Goal: Transaction & Acquisition: Purchase product/service

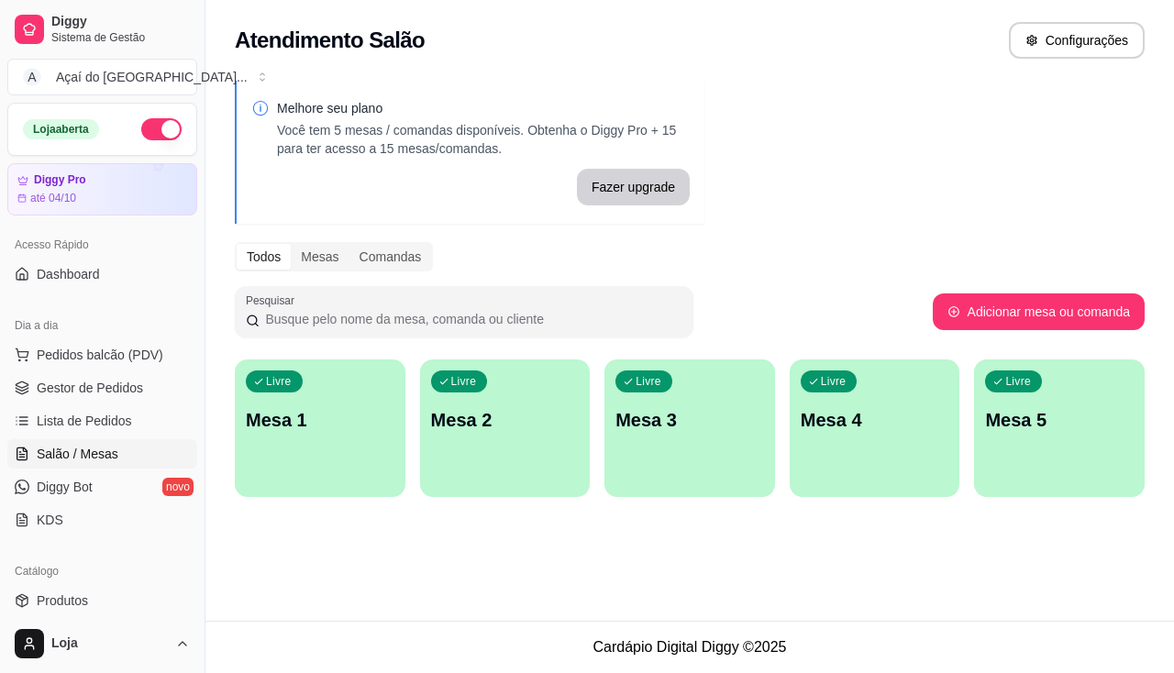
click at [359, 462] on div "Livre Mesa 1" at bounding box center [320, 417] width 171 height 116
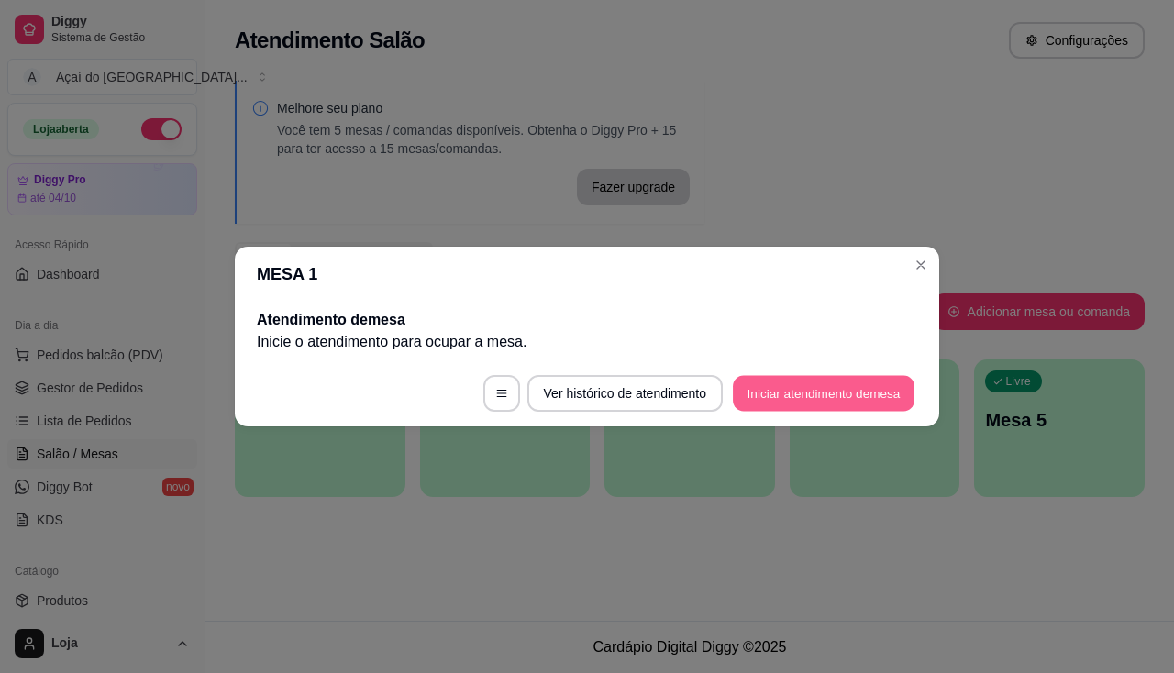
click at [774, 401] on button "Iniciar atendimento de mesa" at bounding box center [824, 394] width 182 height 36
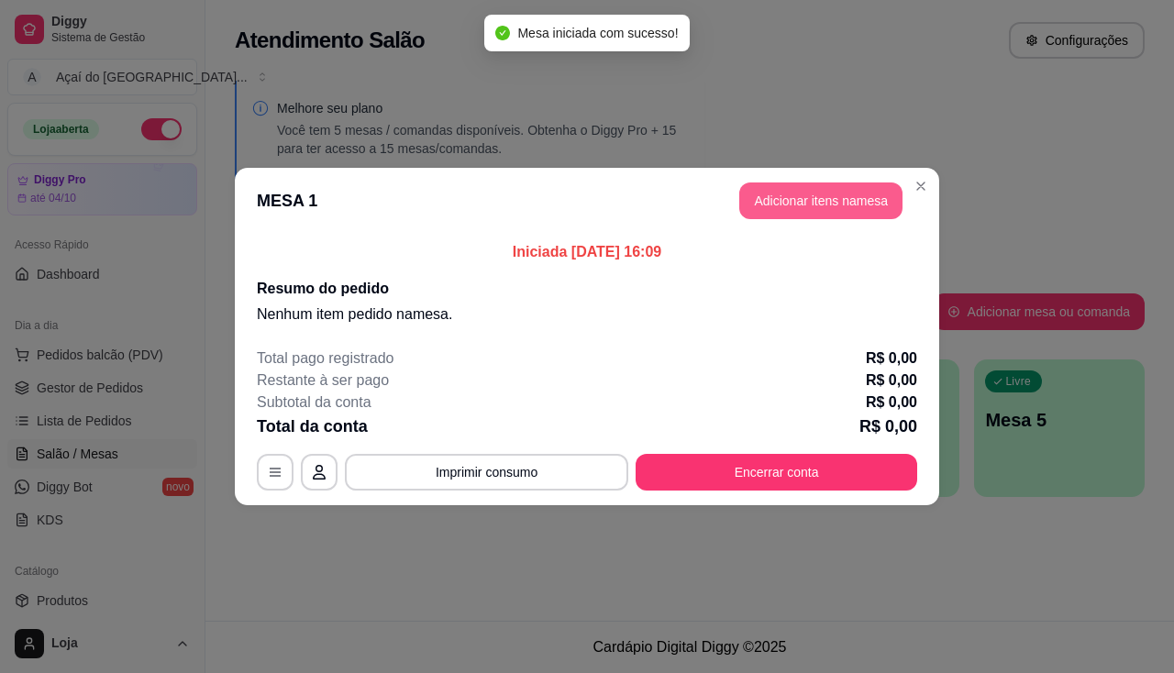
click at [810, 210] on button "Adicionar itens na mesa" at bounding box center [820, 200] width 163 height 37
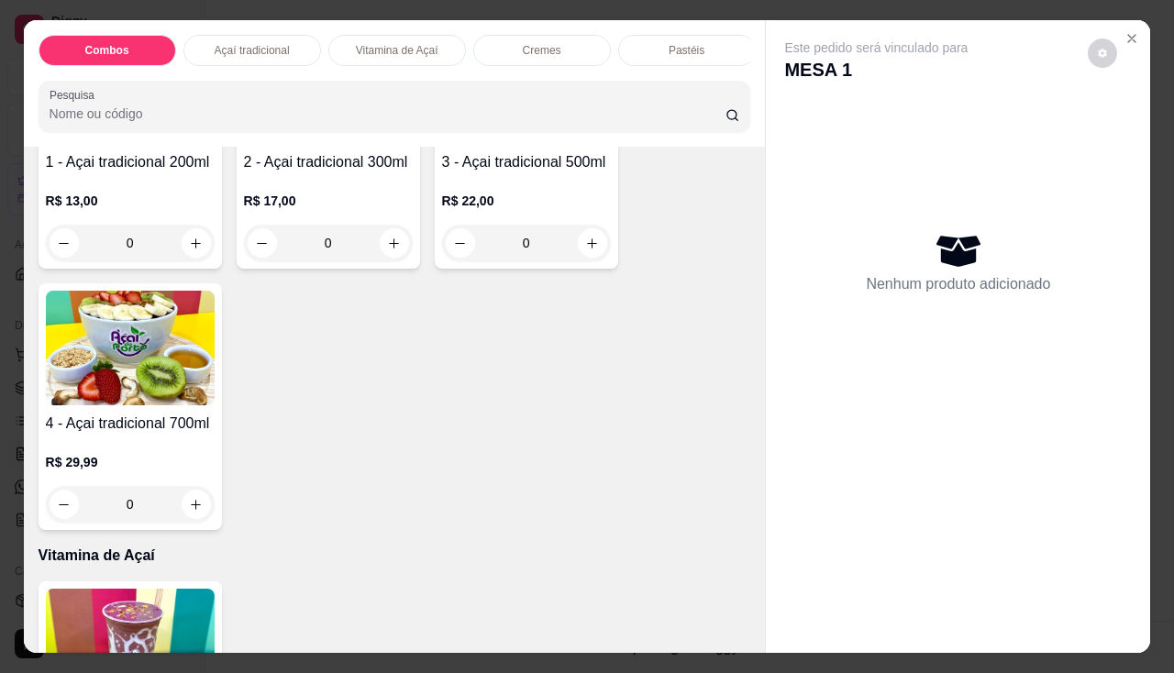
scroll to position [642, 0]
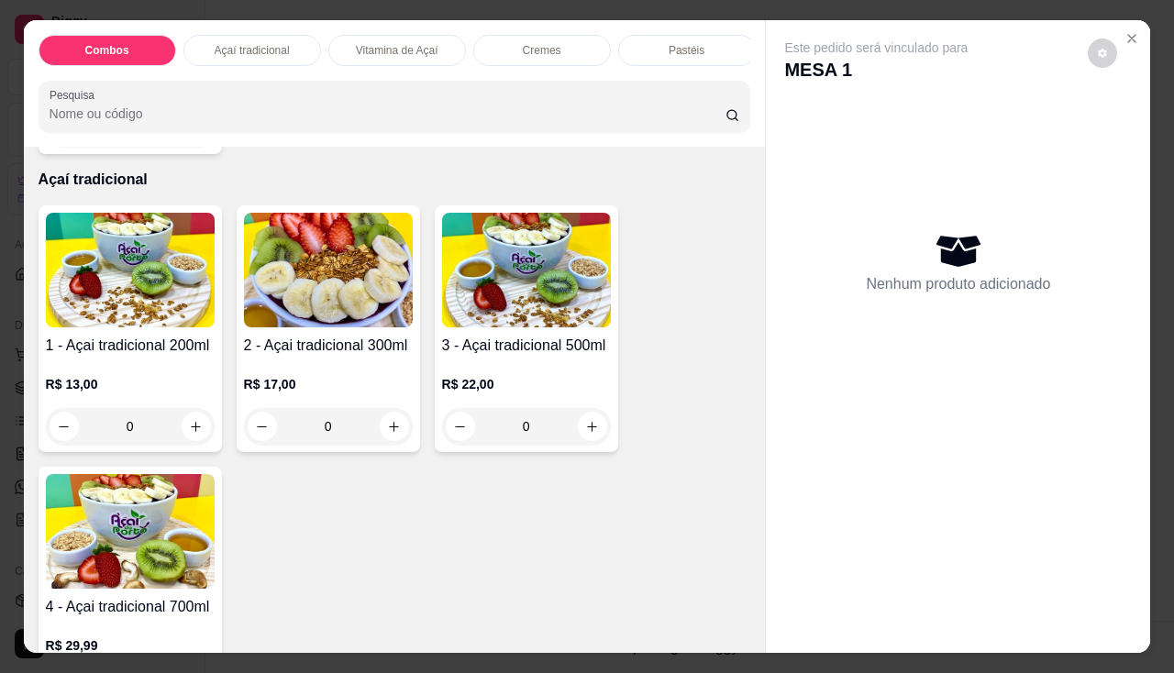
click at [304, 271] on img at bounding box center [328, 270] width 169 height 115
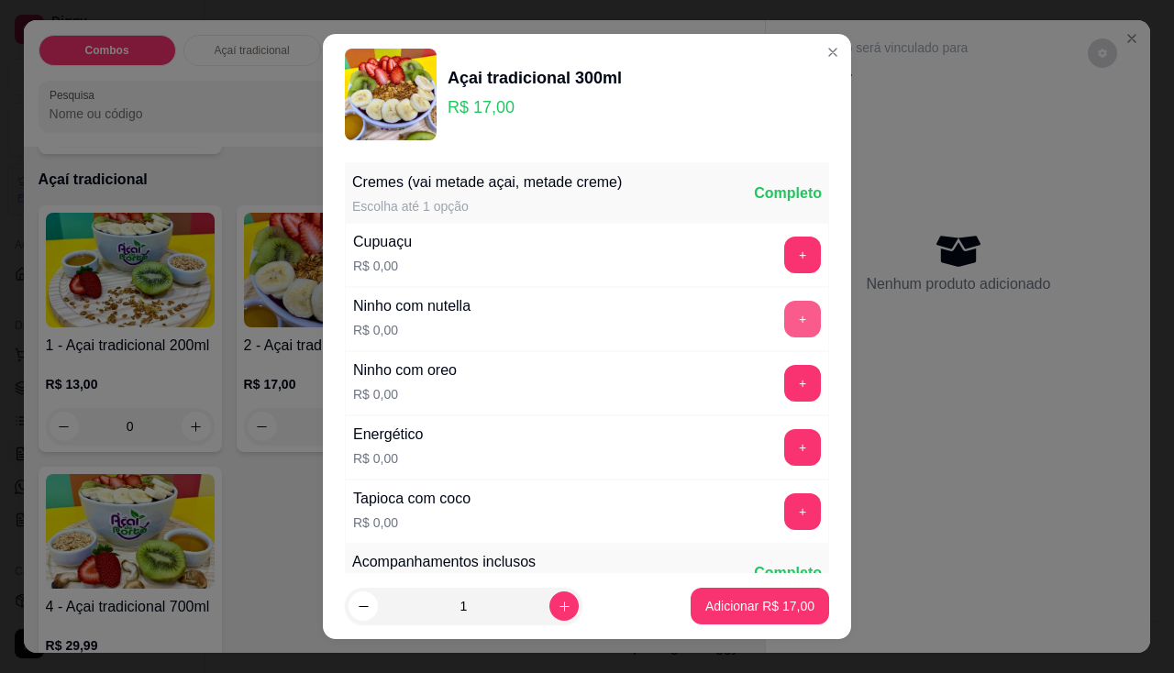
click at [784, 307] on button "+" at bounding box center [802, 319] width 37 height 37
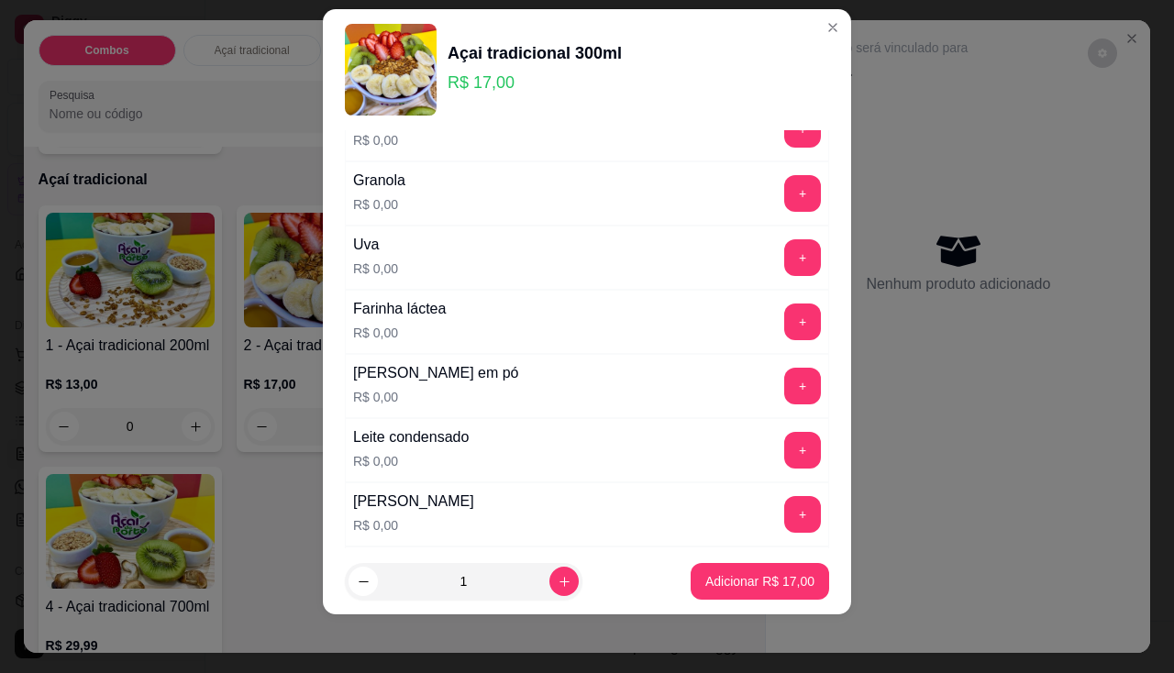
scroll to position [572, 0]
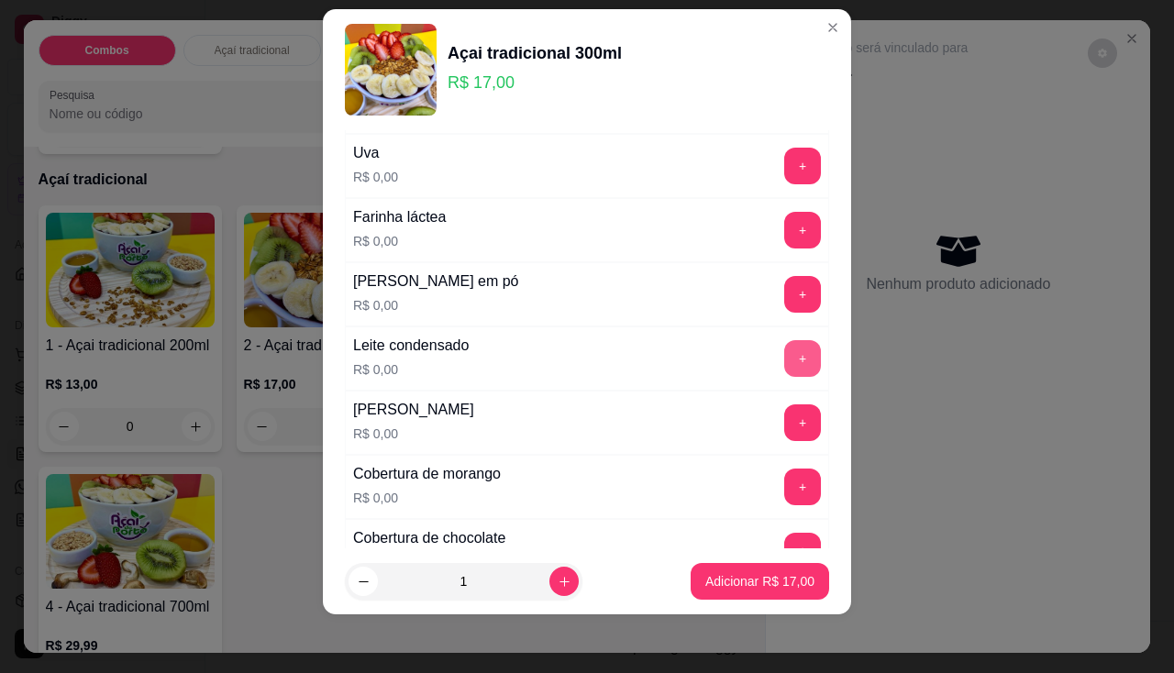
click at [784, 362] on button "+" at bounding box center [802, 358] width 37 height 37
click at [784, 289] on button "+" at bounding box center [802, 294] width 37 height 37
click at [784, 422] on button "+" at bounding box center [802, 422] width 37 height 37
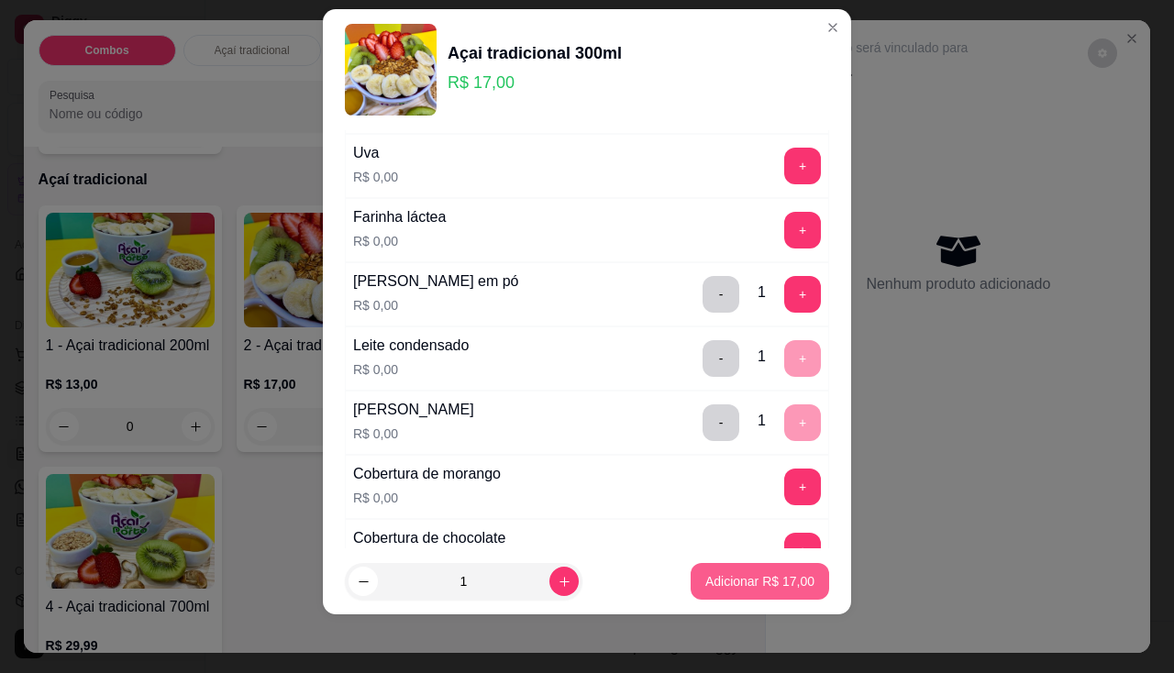
click at [775, 582] on p "Adicionar R$ 17,00" at bounding box center [759, 581] width 109 height 18
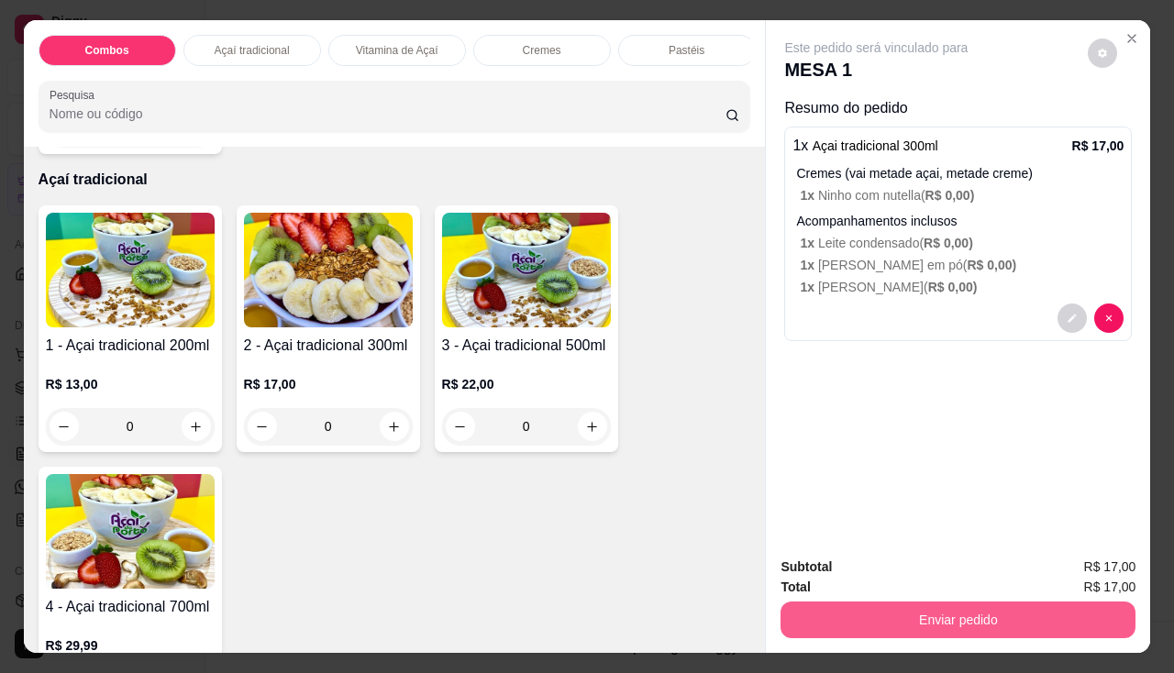
click at [858, 622] on button "Enviar pedido" at bounding box center [957, 620] width 355 height 37
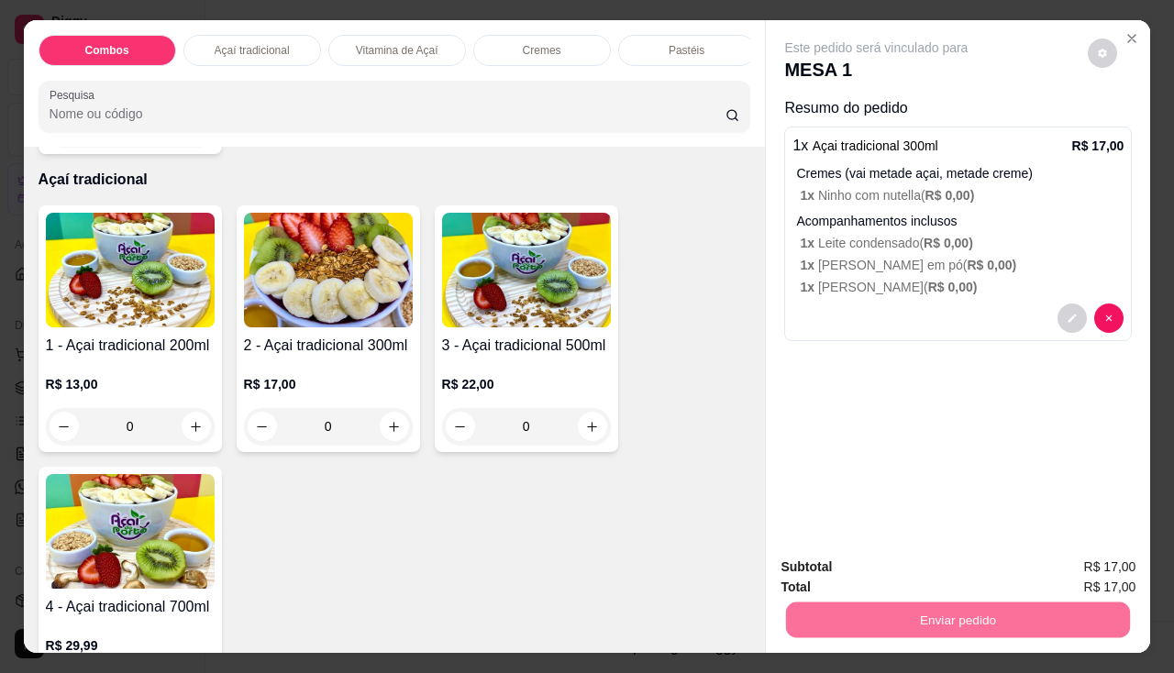
click at [878, 574] on button "Não registrar e enviar pedido" at bounding box center [897, 568] width 185 height 34
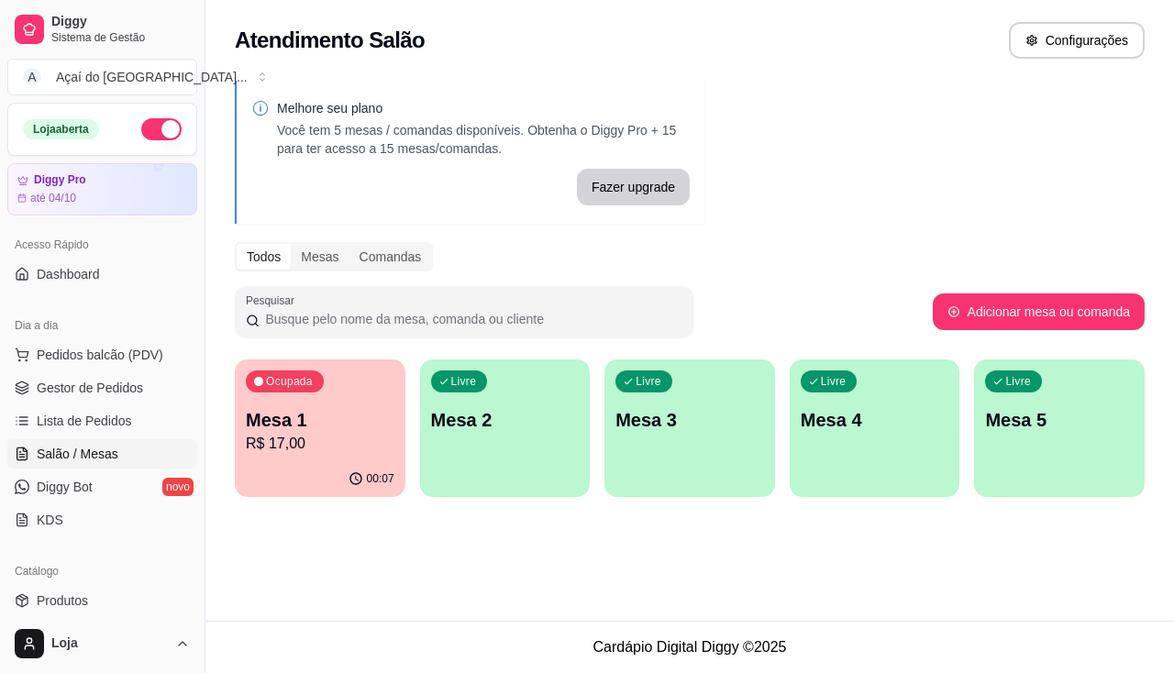
click at [271, 405] on div "Ocupada Mesa 1 R$ 17,00" at bounding box center [320, 410] width 171 height 102
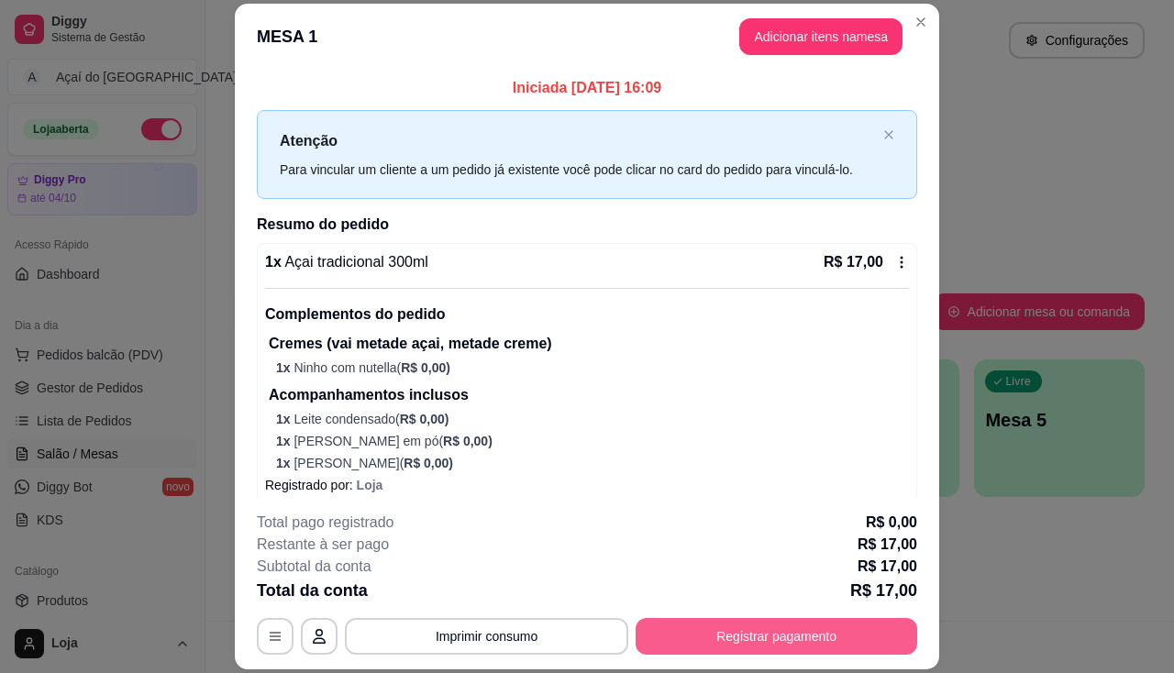
click at [732, 636] on button "Registrar pagamento" at bounding box center [776, 636] width 282 height 37
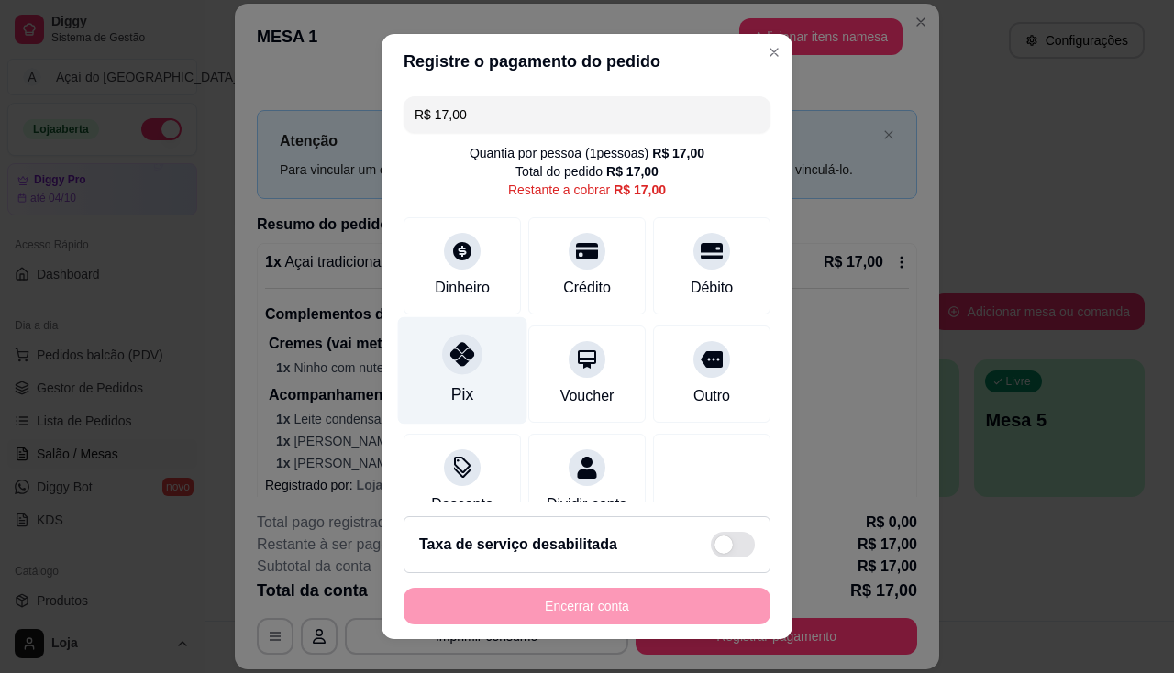
click at [459, 363] on icon at bounding box center [462, 354] width 24 height 24
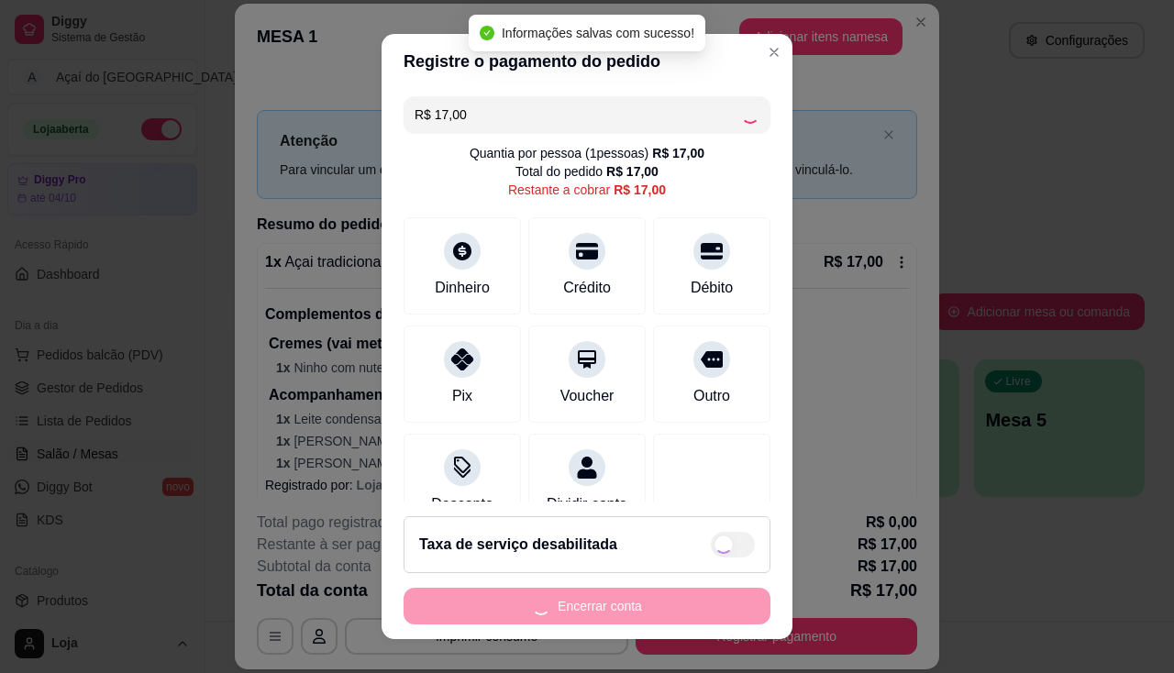
type input "R$ 0,00"
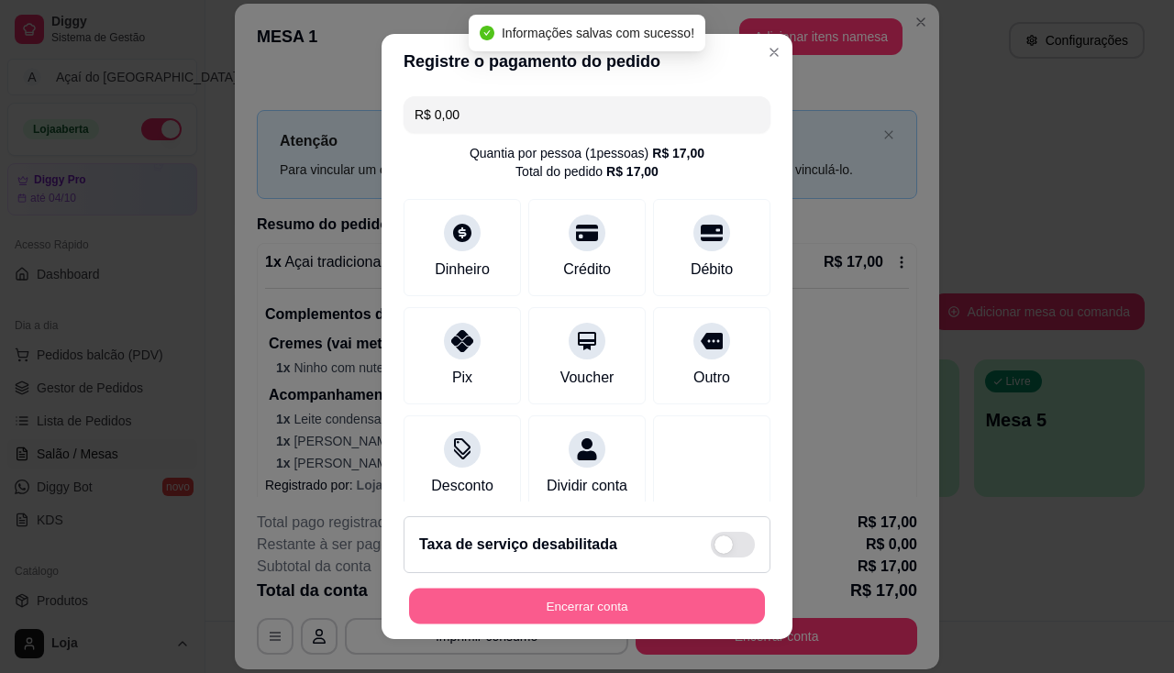
click at [539, 600] on button "Encerrar conta" at bounding box center [587, 607] width 356 height 36
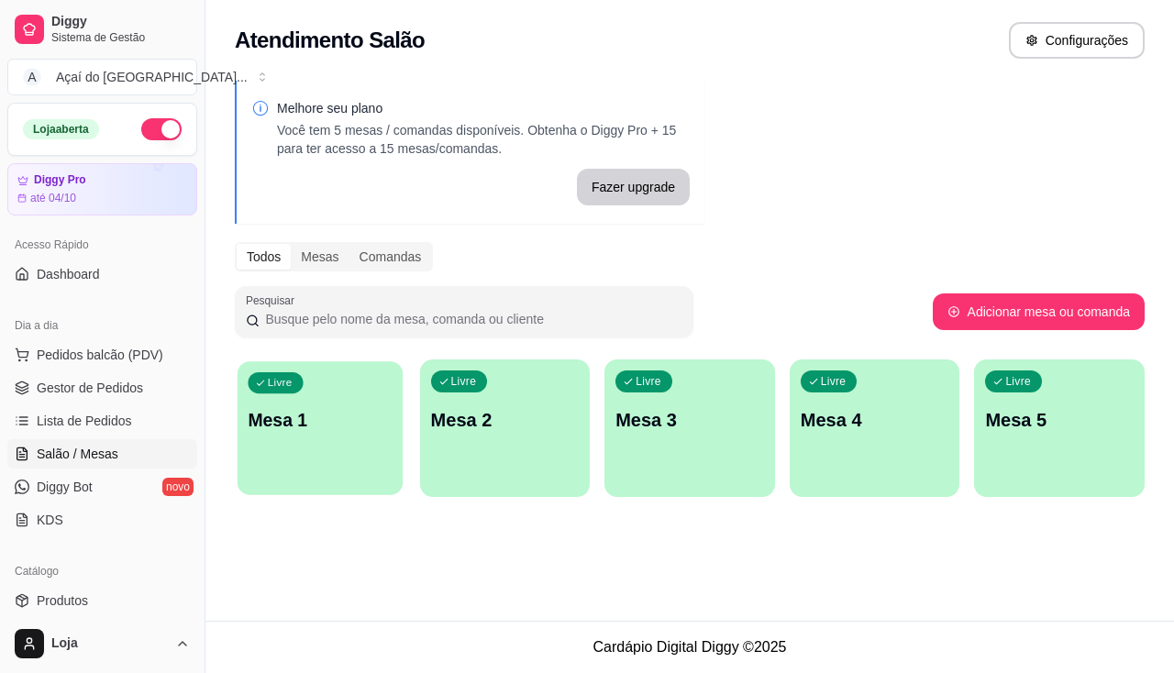
click at [298, 480] on div "button" at bounding box center [320, 483] width 165 height 21
click at [345, 408] on p "Mesa 1" at bounding box center [320, 420] width 144 height 25
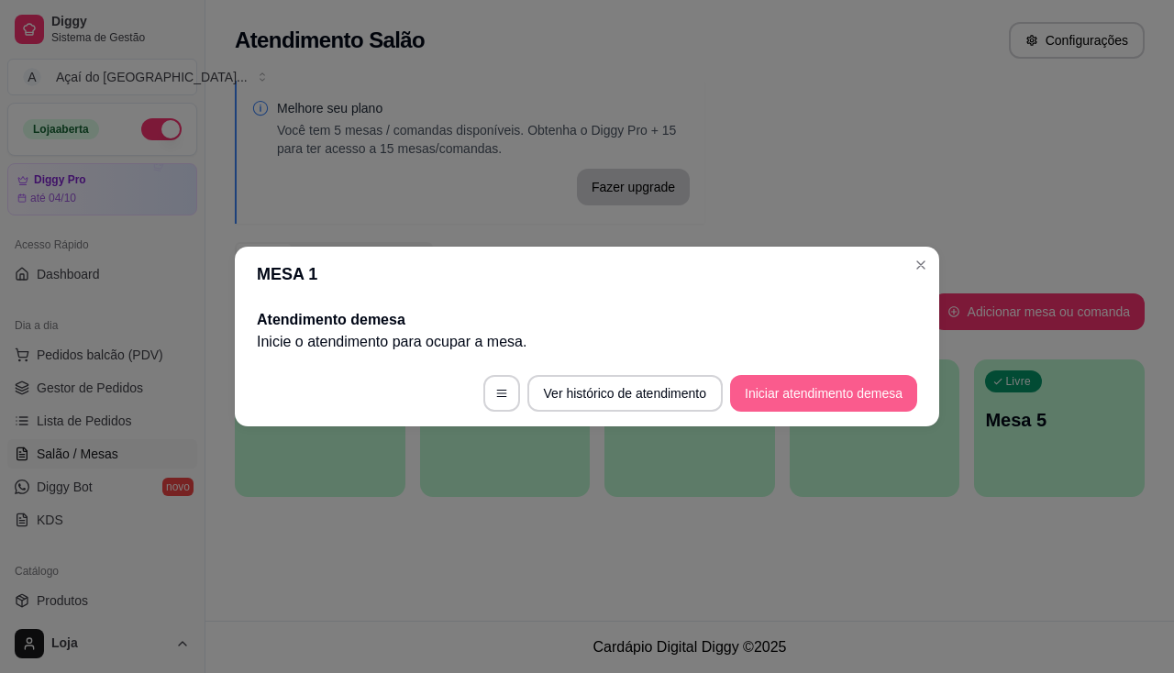
click at [827, 381] on button "Iniciar atendimento de mesa" at bounding box center [823, 393] width 187 height 37
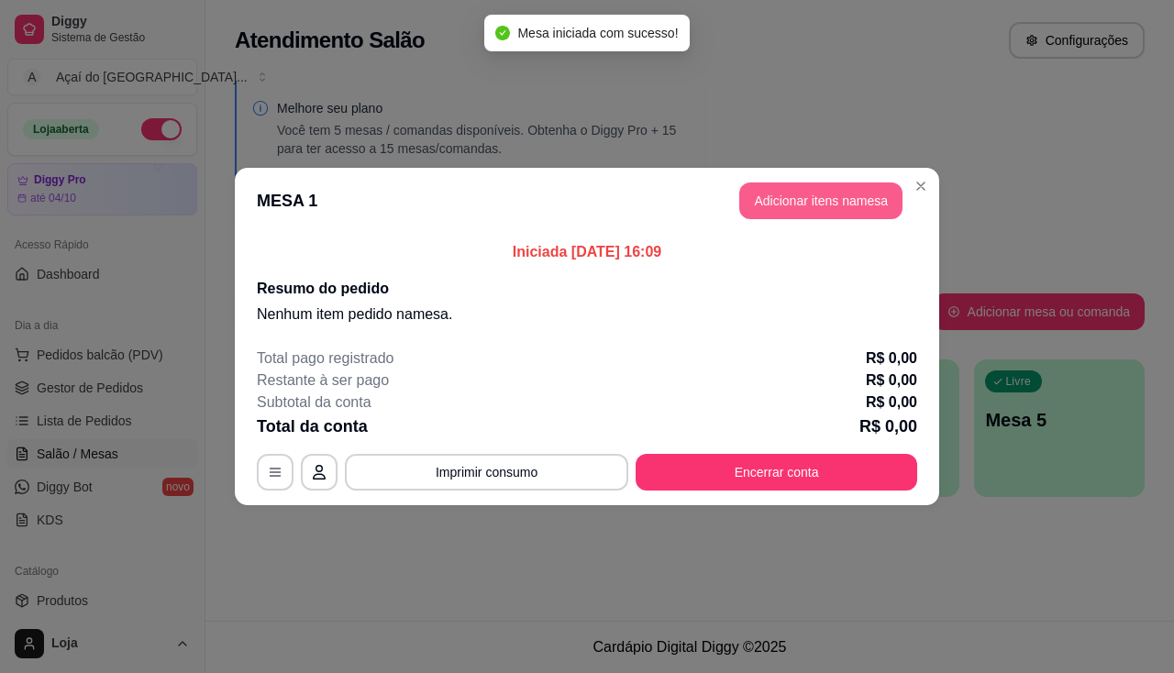
click at [763, 206] on button "Adicionar itens na mesa" at bounding box center [820, 200] width 163 height 37
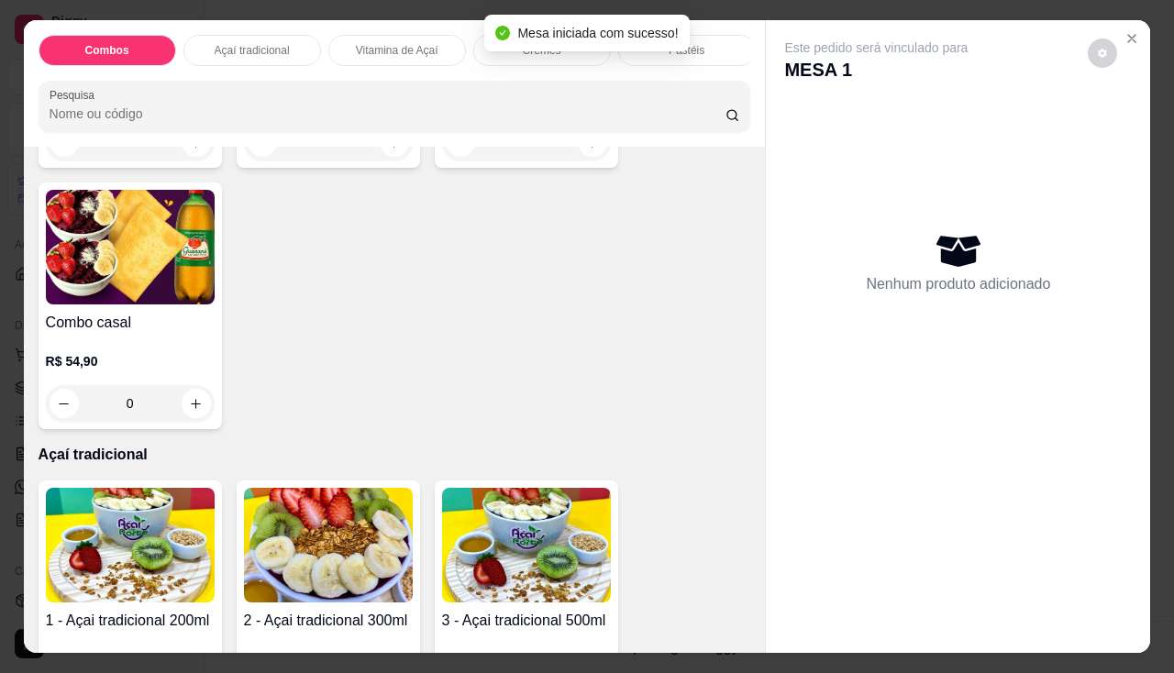
scroll to position [642, 0]
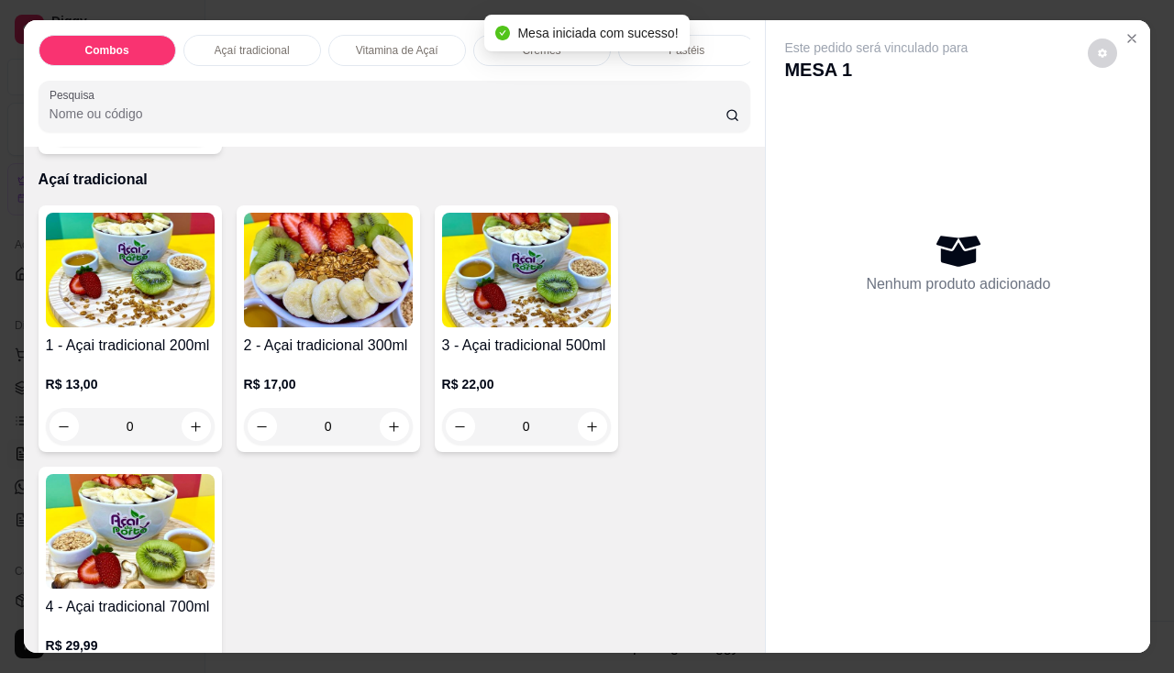
click at [74, 344] on h4 "1 - Açai tradicional 200ml" at bounding box center [130, 346] width 169 height 22
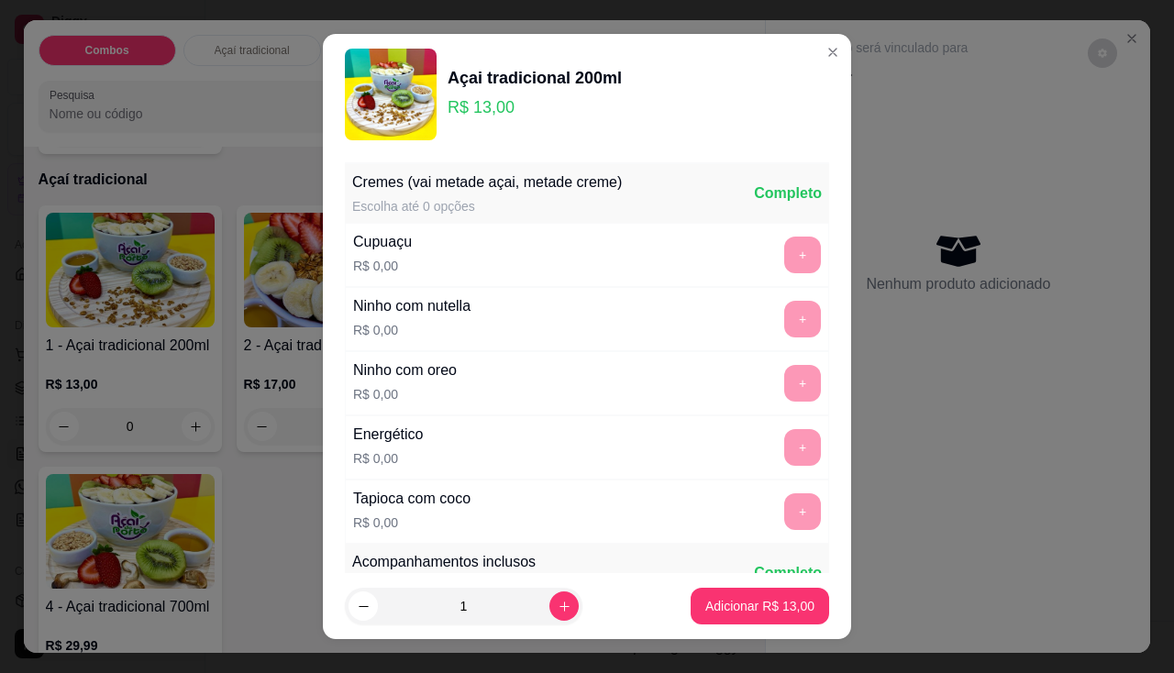
scroll to position [92, 0]
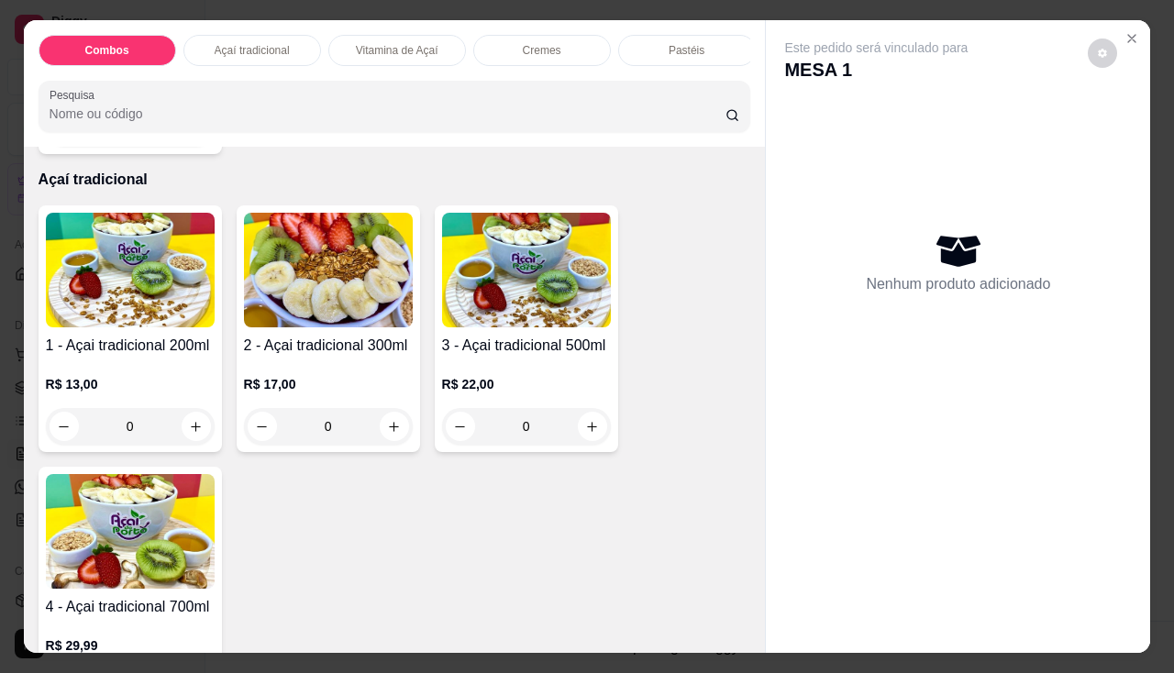
click at [315, 354] on h4 "2 - Açai tradicional 300ml" at bounding box center [328, 346] width 169 height 22
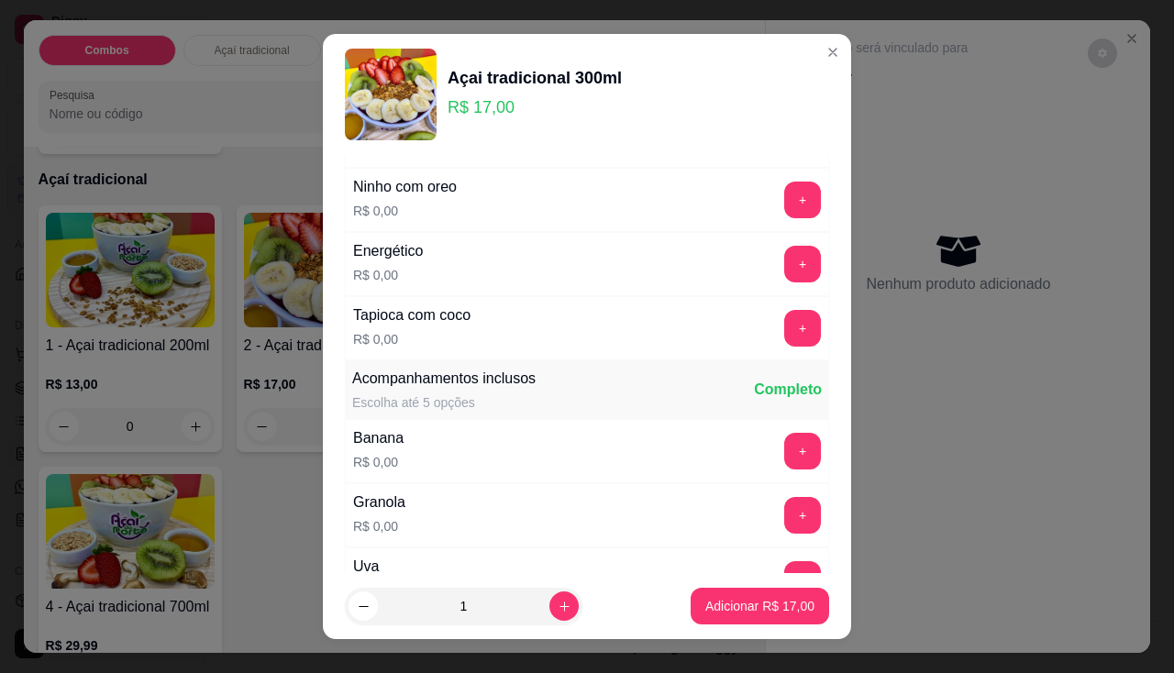
scroll to position [275, 0]
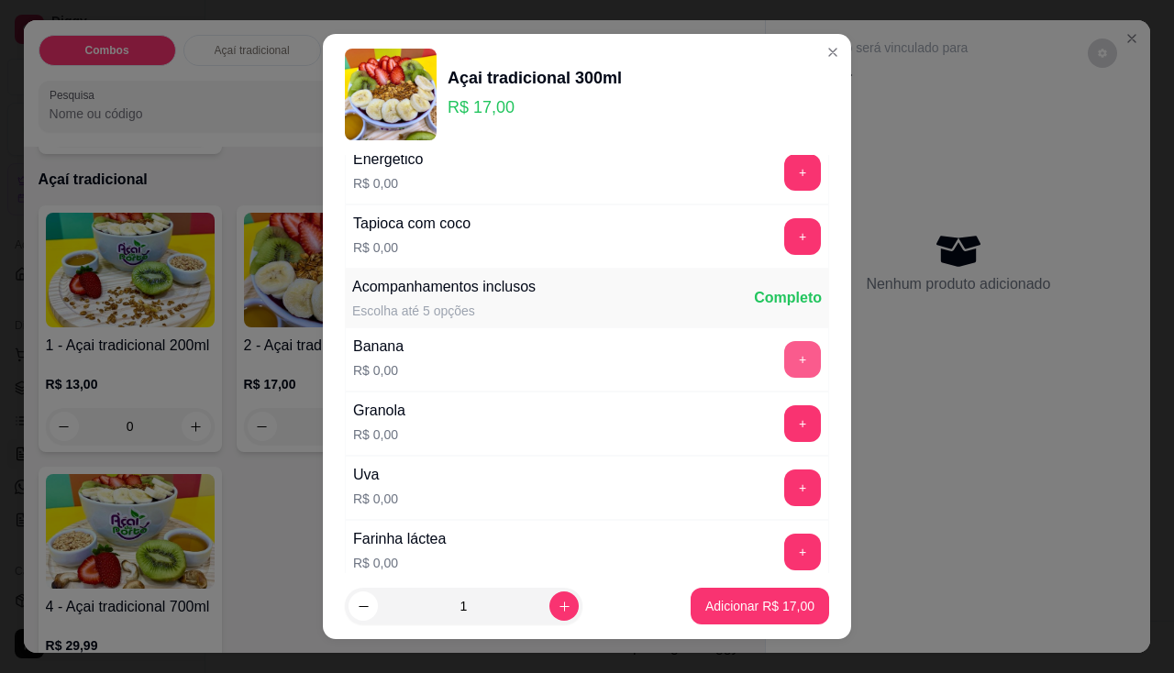
click at [784, 360] on button "+" at bounding box center [802, 359] width 37 height 37
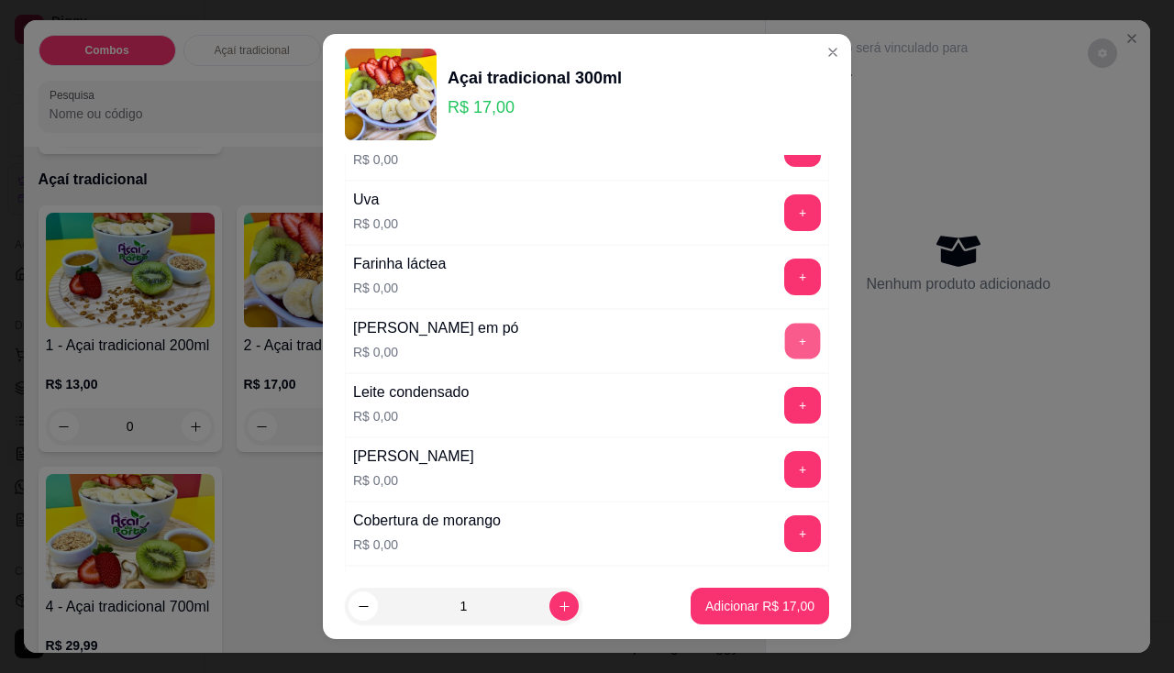
click at [785, 350] on button "+" at bounding box center [803, 341] width 36 height 36
click at [784, 467] on button "+" at bounding box center [802, 469] width 37 height 37
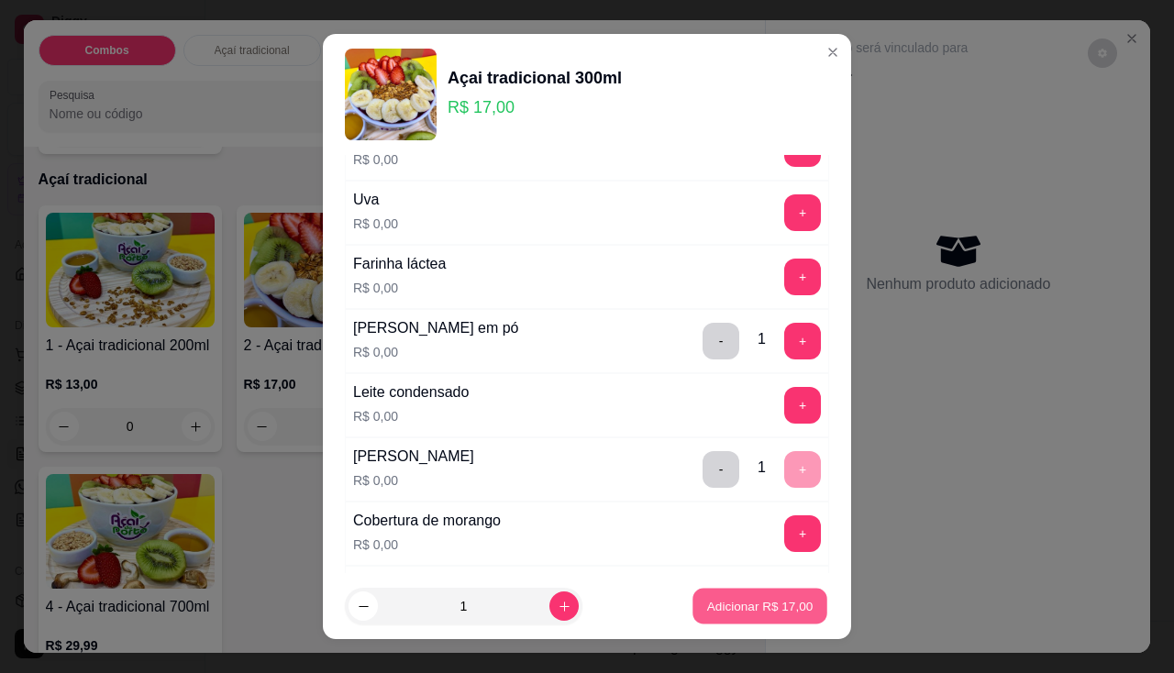
click at [760, 600] on p "Adicionar R$ 17,00" at bounding box center [760, 606] width 106 height 17
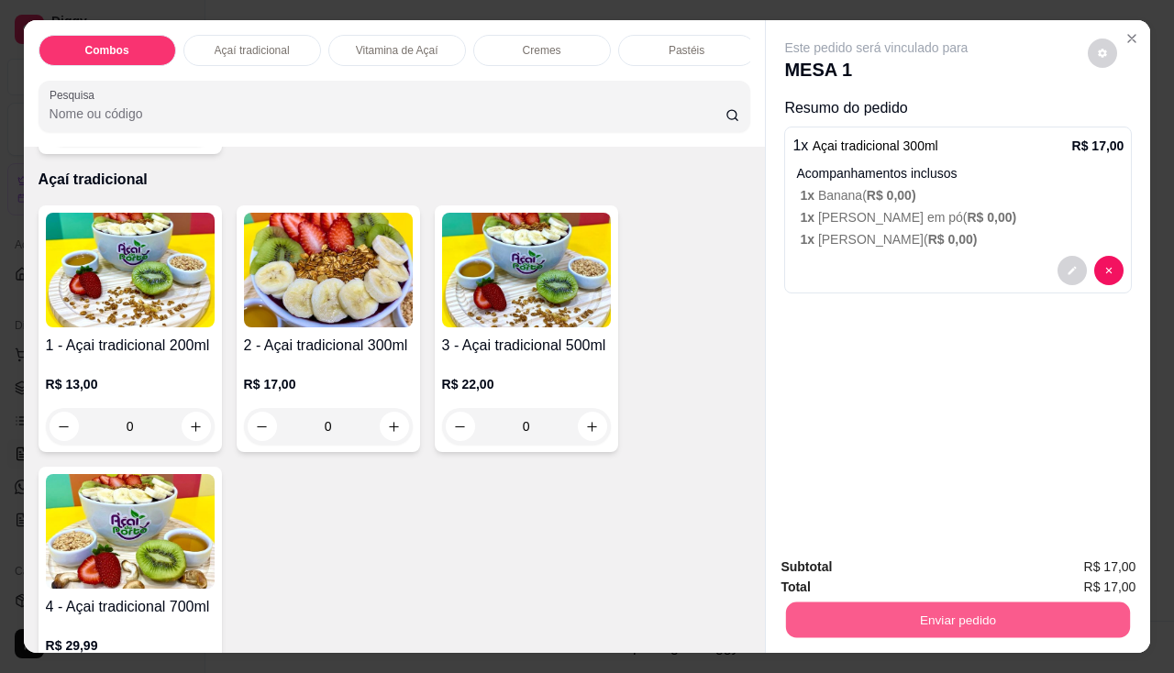
click at [834, 602] on button "Enviar pedido" at bounding box center [958, 620] width 344 height 36
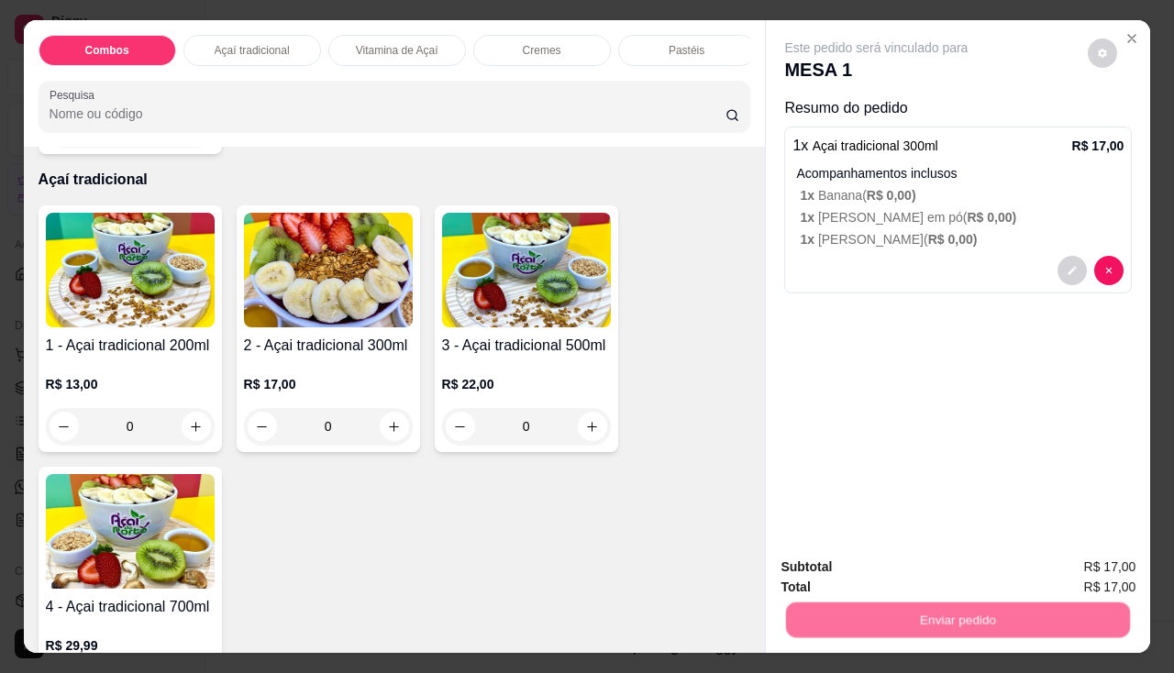
click at [834, 576] on button "Não registrar e enviar pedido" at bounding box center [897, 568] width 191 height 35
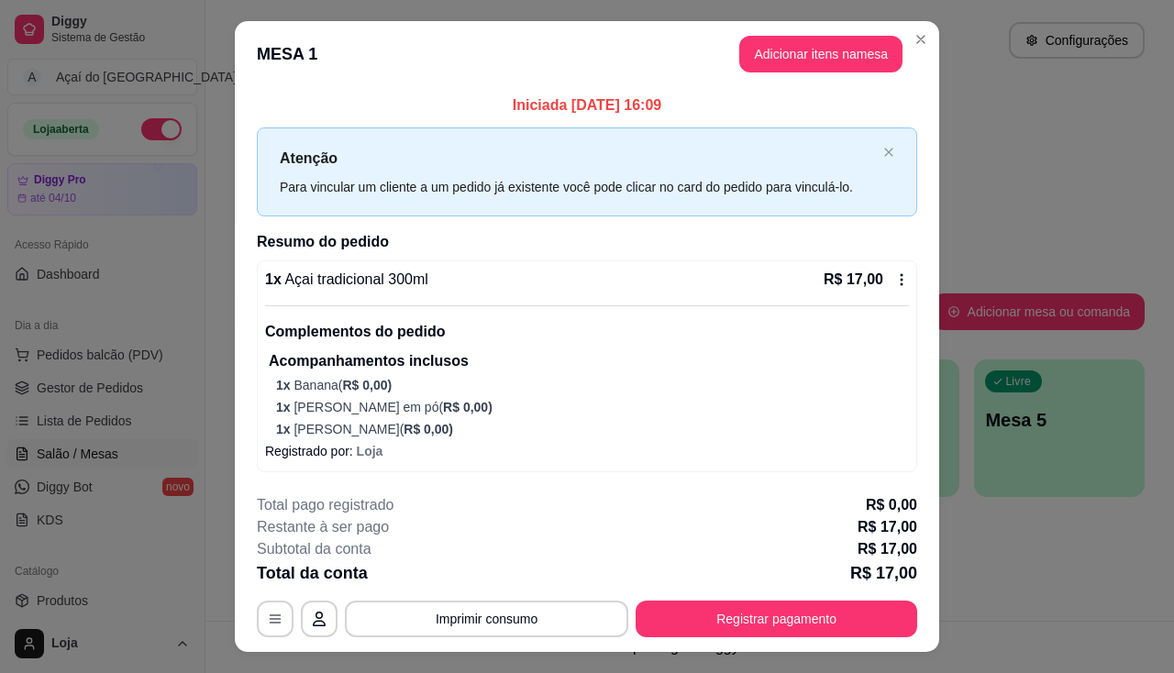
scroll to position [38, 0]
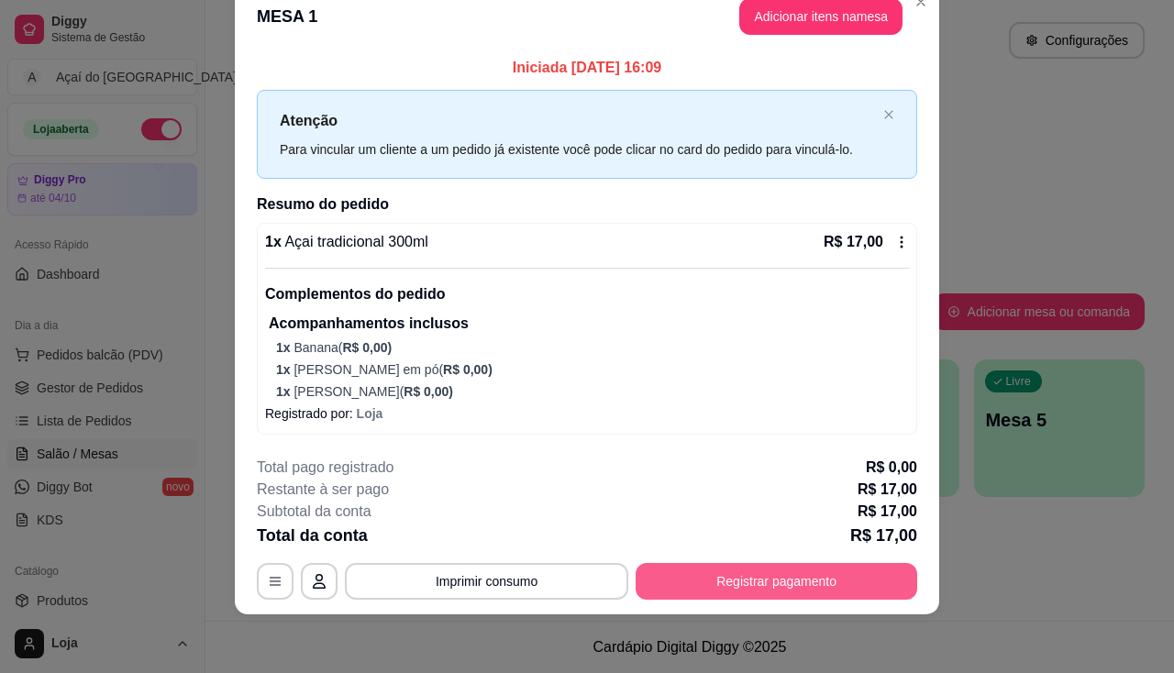
click at [669, 580] on button "Registrar pagamento" at bounding box center [776, 581] width 282 height 37
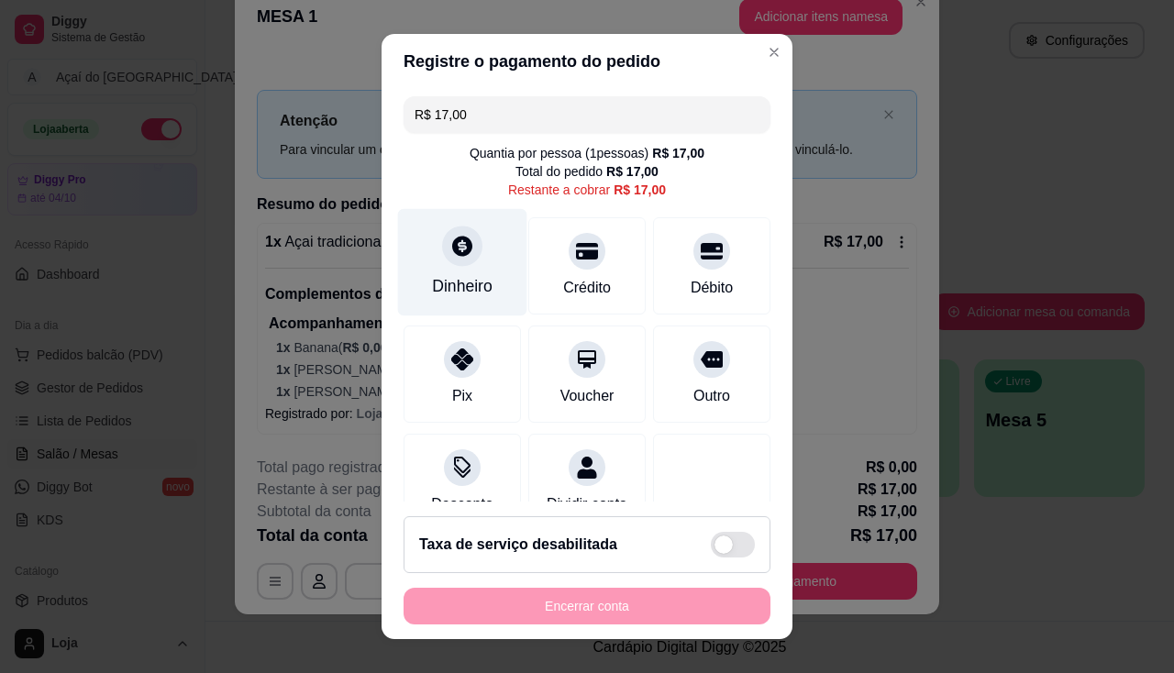
click at [457, 269] on div "Dinheiro" at bounding box center [462, 261] width 129 height 107
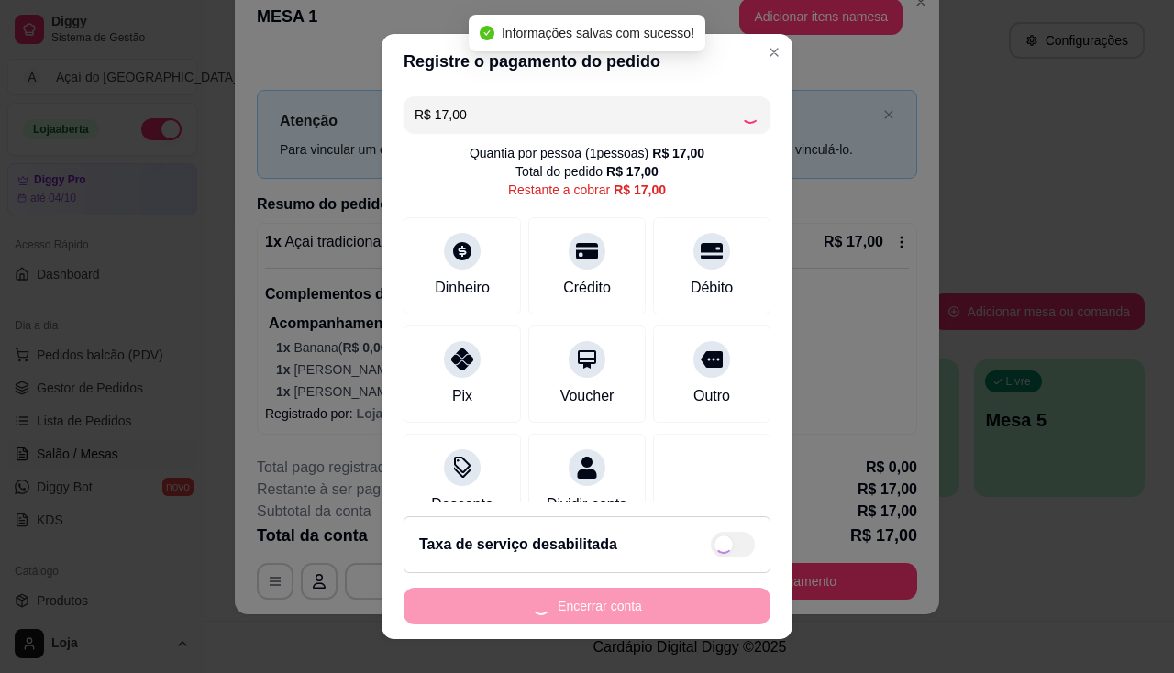
type input "R$ 0,00"
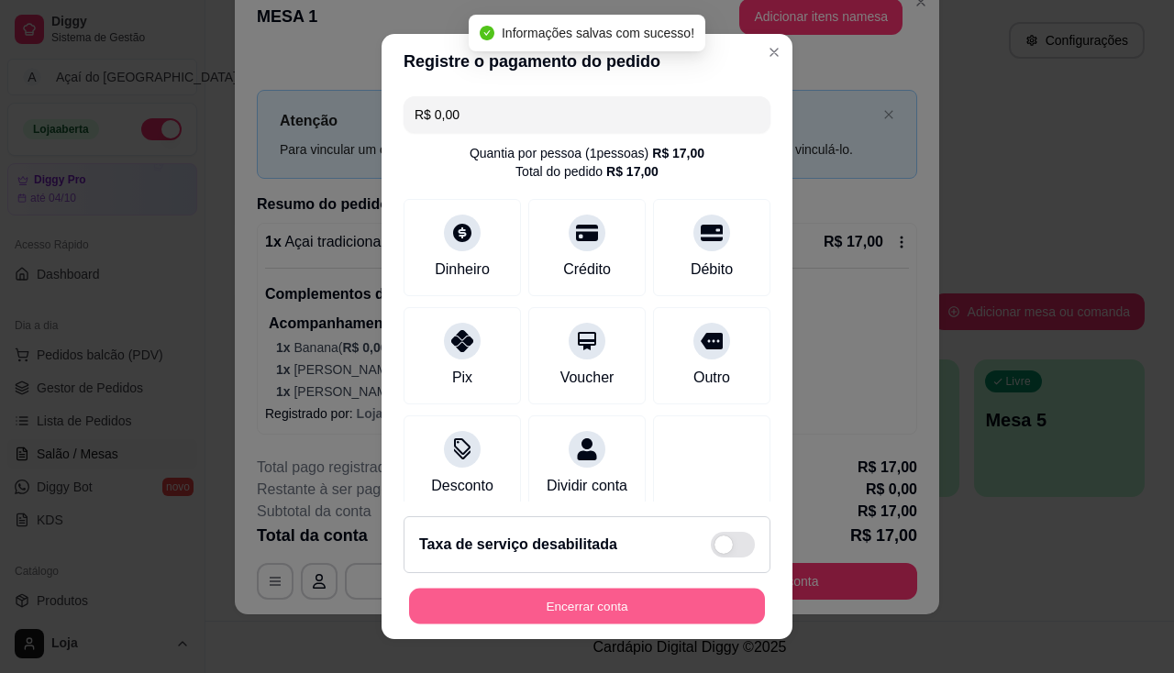
click at [637, 623] on button "Encerrar conta" at bounding box center [587, 607] width 356 height 36
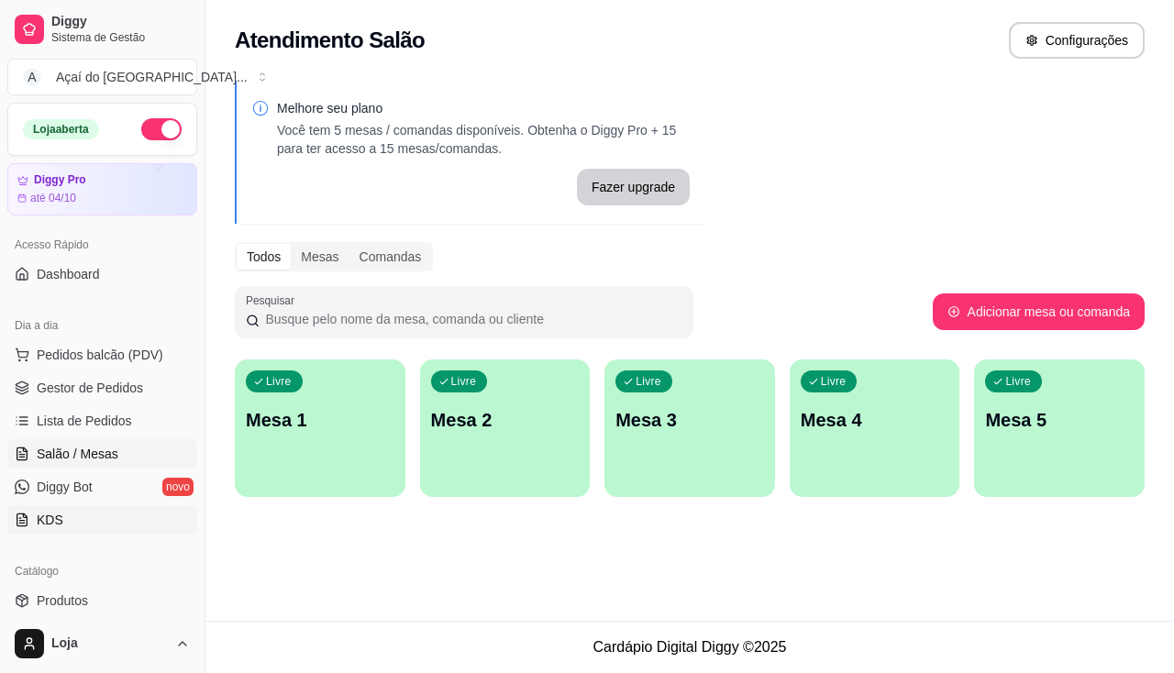
scroll to position [92, 0]
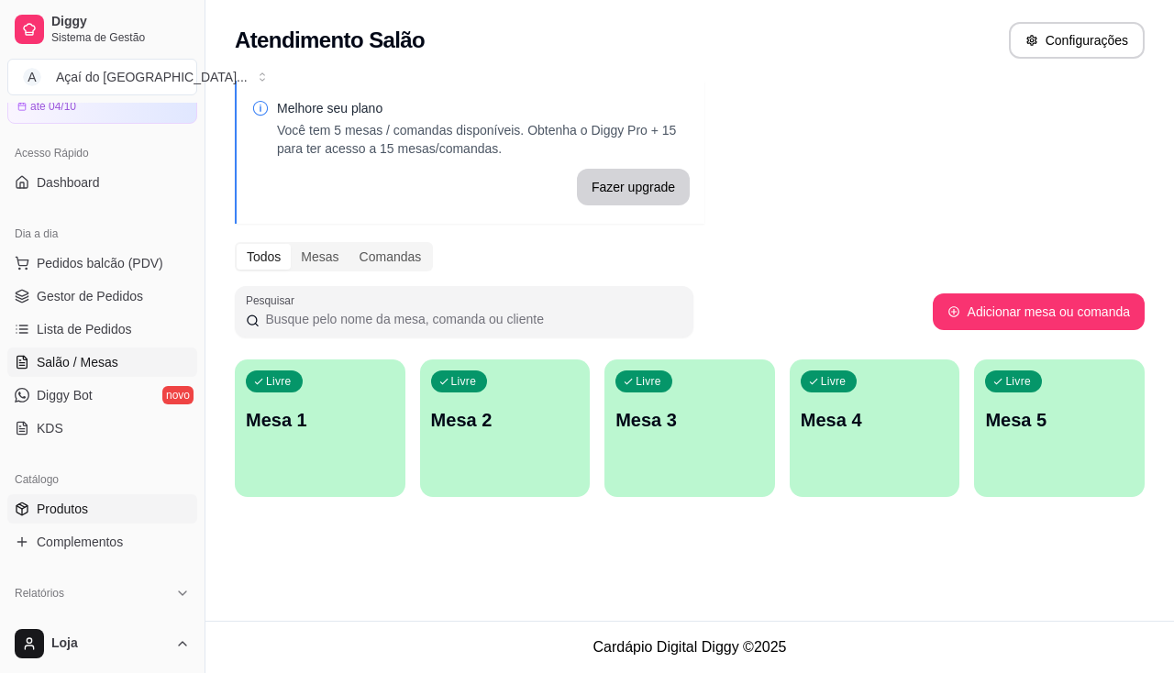
click at [85, 503] on span "Produtos" at bounding box center [62, 509] width 51 height 18
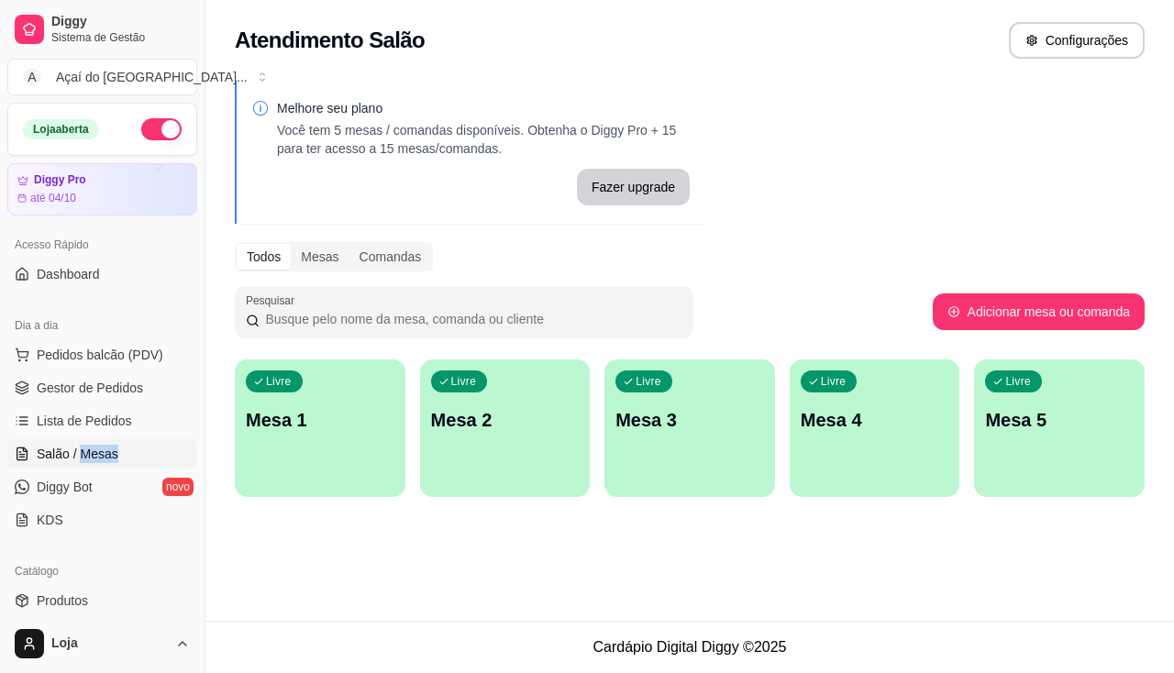
scroll to position [183, 0]
